Goal: Check status

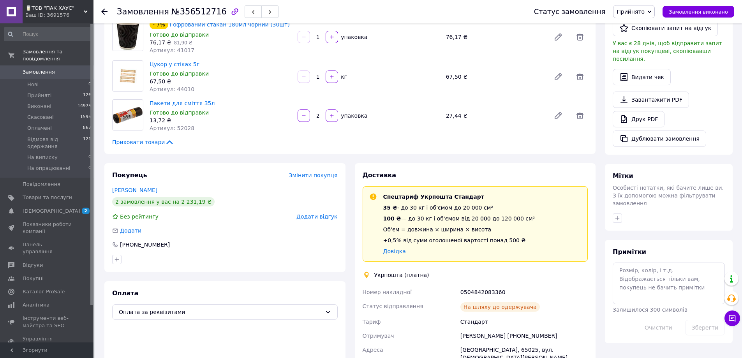
scroll to position [234, 0]
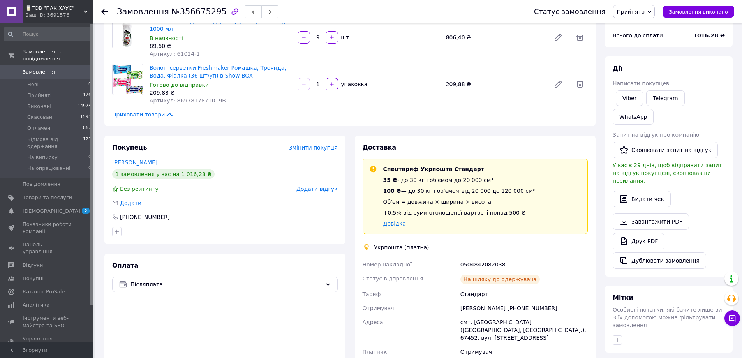
scroll to position [78, 0]
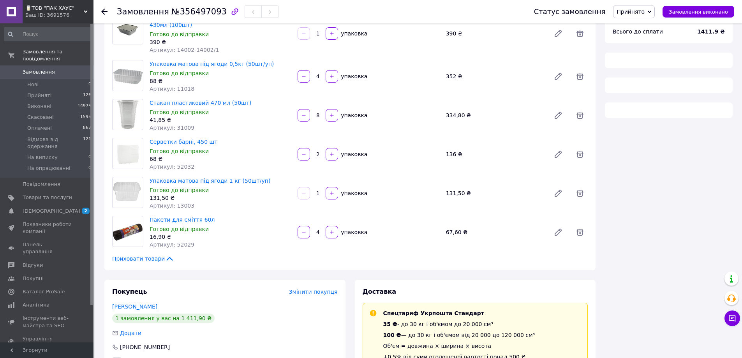
scroll to position [195, 0]
